Goal: Information Seeking & Learning: Learn about a topic

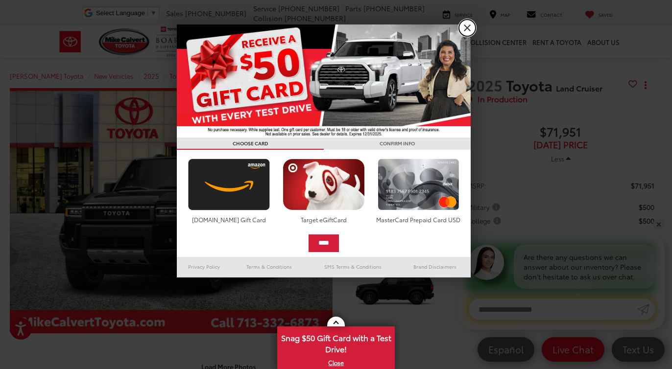
click at [470, 31] on link "X" at bounding box center [467, 28] width 17 height 17
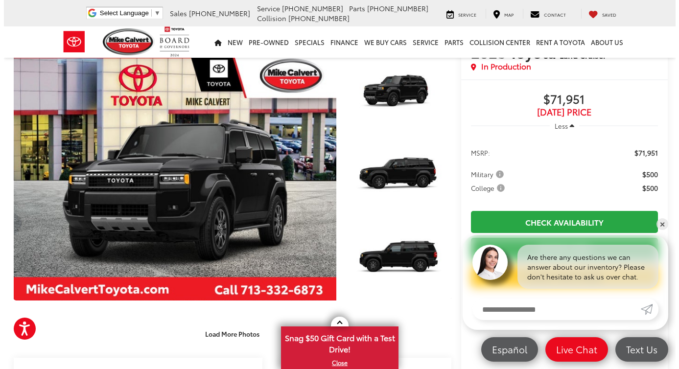
scroll to position [28, 0]
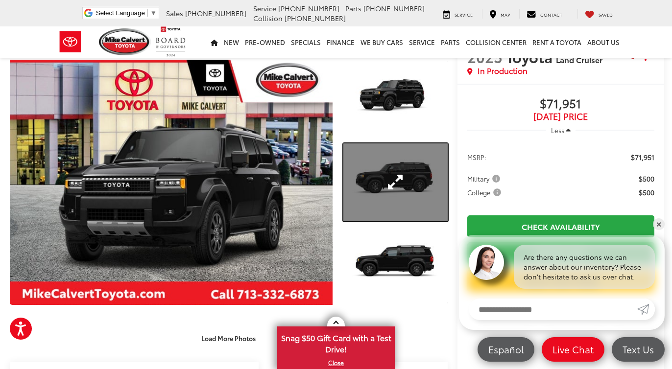
click at [381, 173] on link "Expand Photo 2" at bounding box center [395, 182] width 104 height 78
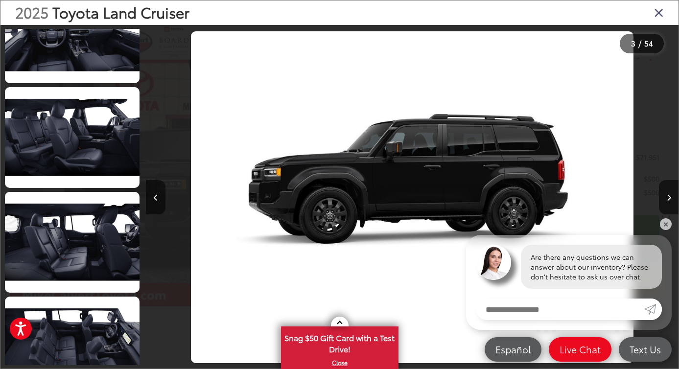
scroll to position [1920, 0]
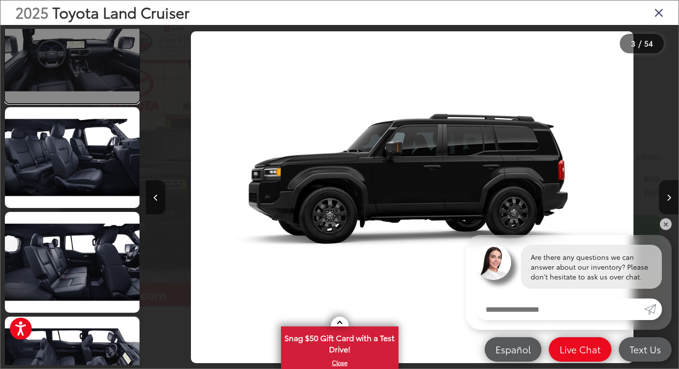
click at [106, 78] on link at bounding box center [72, 52] width 135 height 101
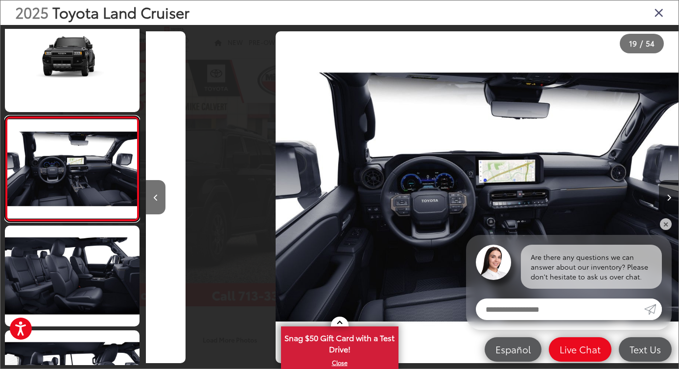
scroll to position [0, 9587]
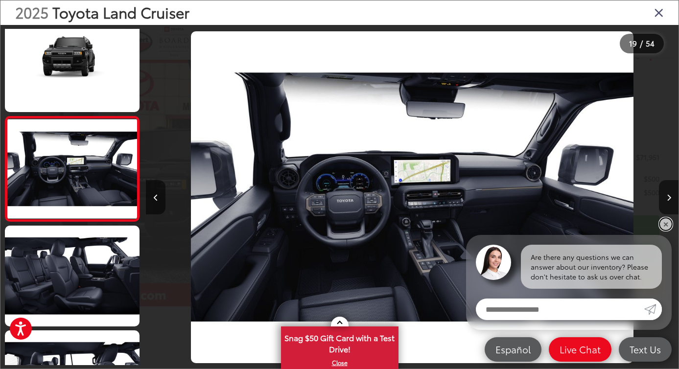
click at [664, 226] on link "✕" at bounding box center [666, 224] width 12 height 12
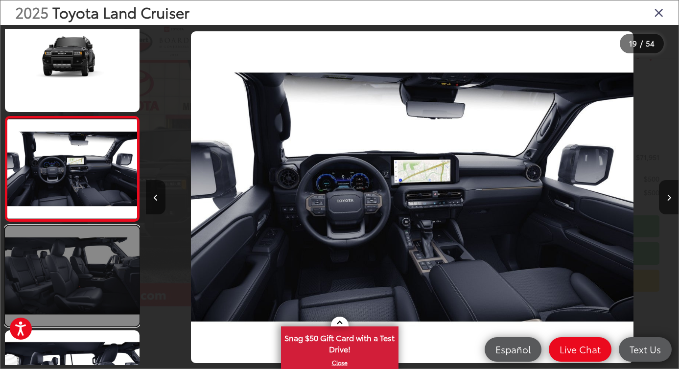
click at [97, 284] on link at bounding box center [72, 276] width 135 height 101
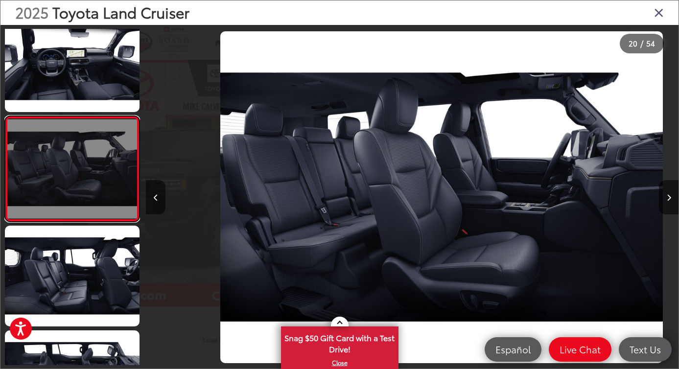
scroll to position [0, 10119]
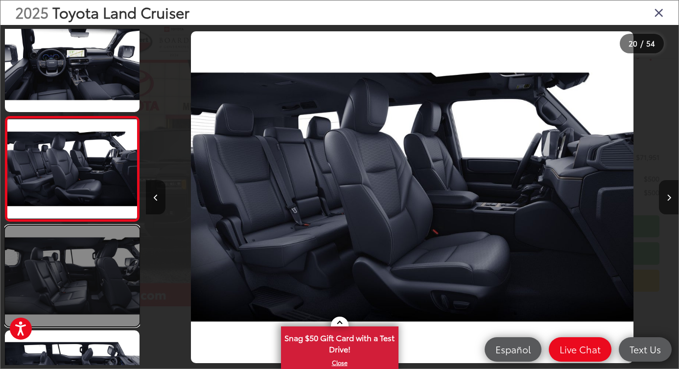
click at [88, 266] on link at bounding box center [72, 276] width 135 height 101
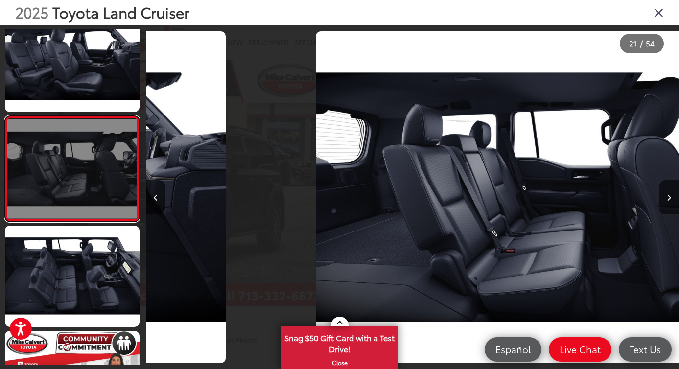
scroll to position [0, 10652]
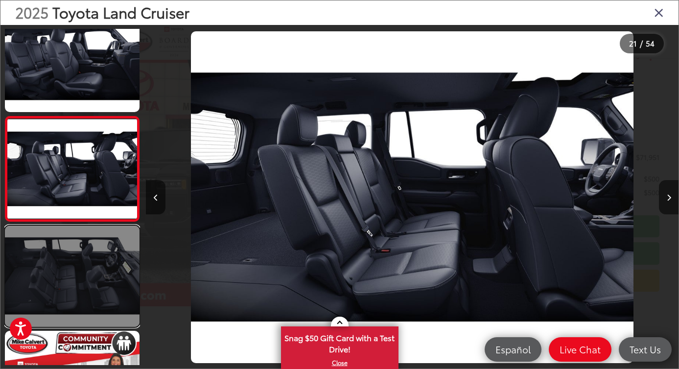
click at [87, 278] on link at bounding box center [72, 276] width 135 height 101
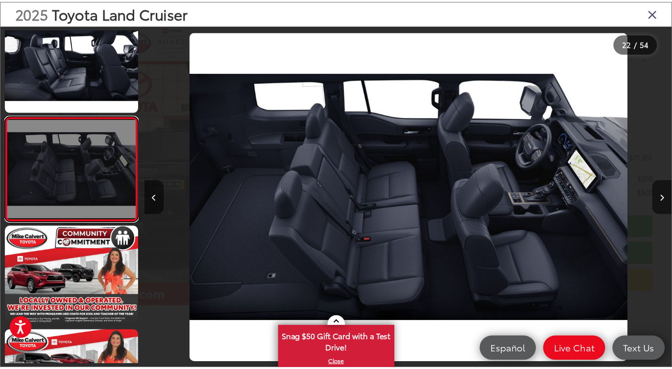
scroll to position [0, 11185]
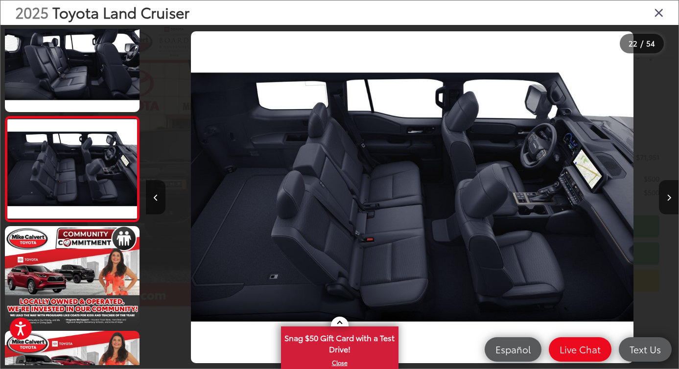
click at [658, 15] on icon "Close gallery" at bounding box center [659, 12] width 10 height 13
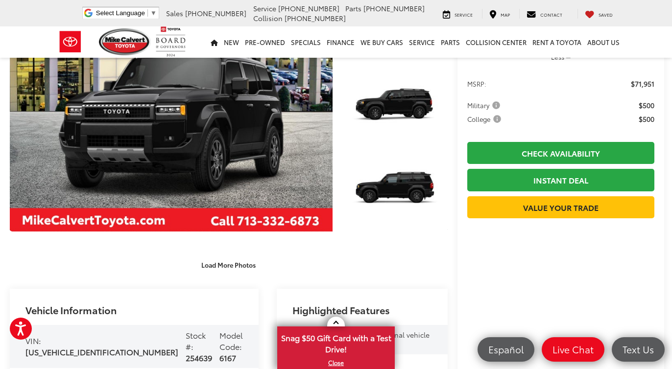
scroll to position [0, 0]
